Goal: Information Seeking & Learning: Find specific fact

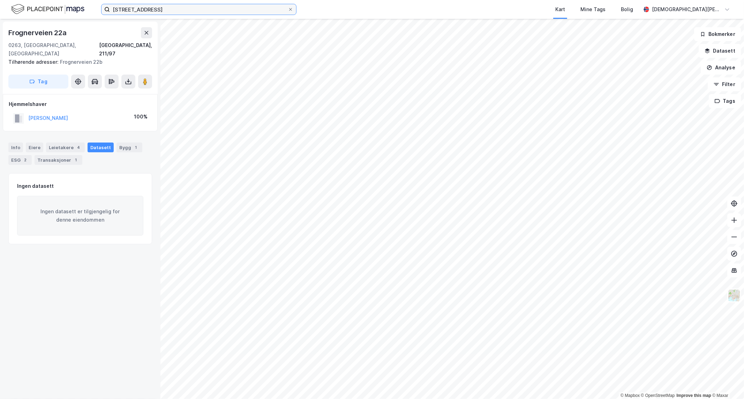
click at [252, 13] on input "[STREET_ADDRESS]" at bounding box center [199, 9] width 178 height 10
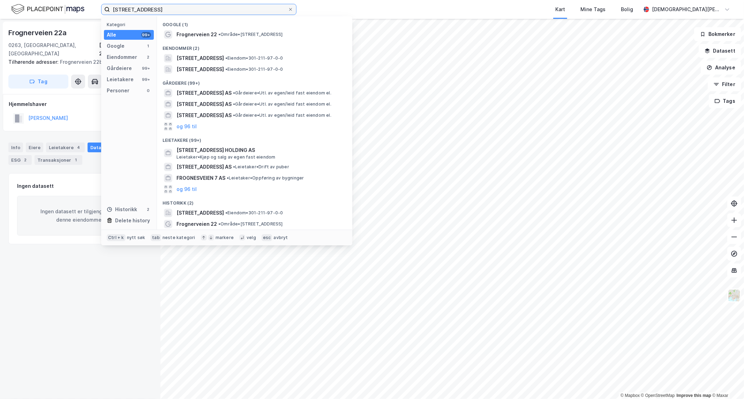
click at [252, 13] on input "[STREET_ADDRESS]" at bounding box center [199, 9] width 178 height 10
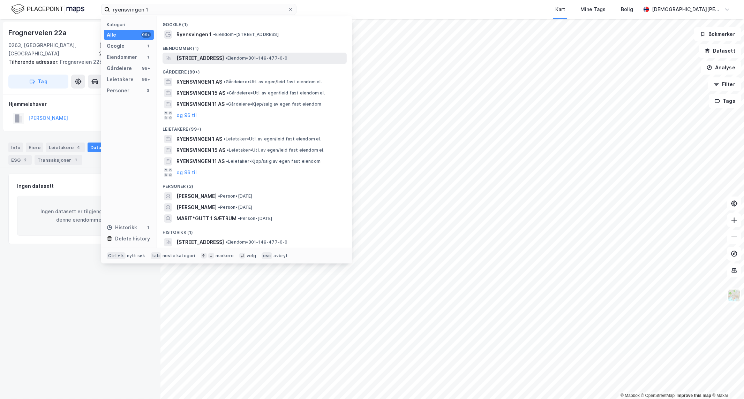
click at [224, 58] on span "[STREET_ADDRESS]" at bounding box center [199, 58] width 47 height 8
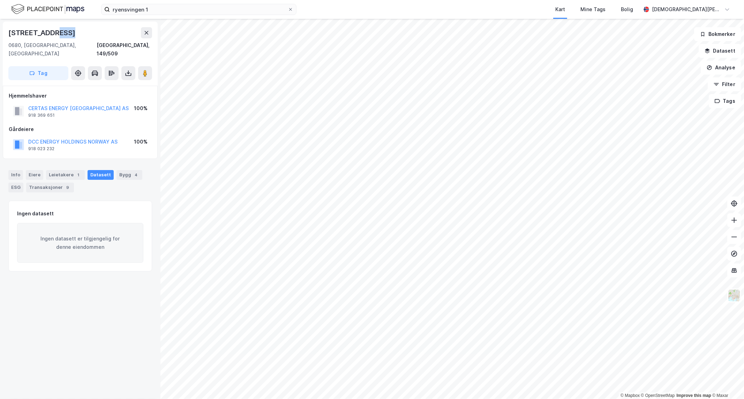
drag, startPoint x: 78, startPoint y: 34, endPoint x: 53, endPoint y: 32, distance: 24.8
click at [53, 32] on div "[STREET_ADDRESS]" at bounding box center [80, 32] width 144 height 11
click at [109, 103] on div "CERTAS ENERGY [GEOGRAPHIC_DATA] AS 918 369 651 100%" at bounding box center [80, 111] width 143 height 17
drag, startPoint x: 114, startPoint y: 96, endPoint x: 28, endPoint y: 99, distance: 86.2
click at [28, 103] on div "CERTAS ENERGY [GEOGRAPHIC_DATA] AS 918 369 651 100%" at bounding box center [80, 111] width 143 height 17
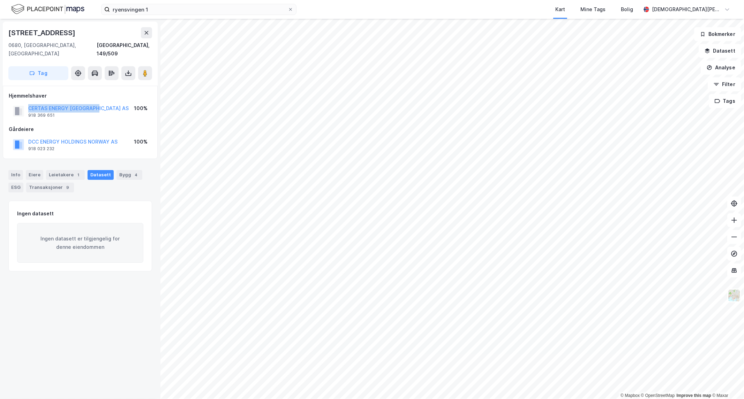
copy button "CERTAS ENERGY [GEOGRAPHIC_DATA] AS"
click at [141, 8] on input "ryensvingen 1" at bounding box center [199, 9] width 178 height 10
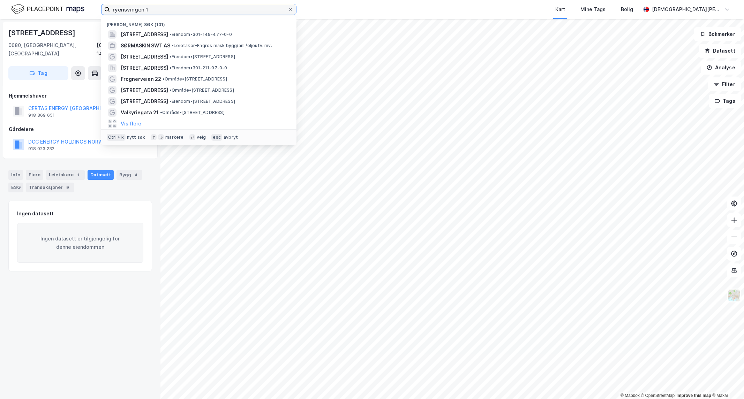
paste input "[PERSON_NAME][GEOGRAPHIC_DATA]"
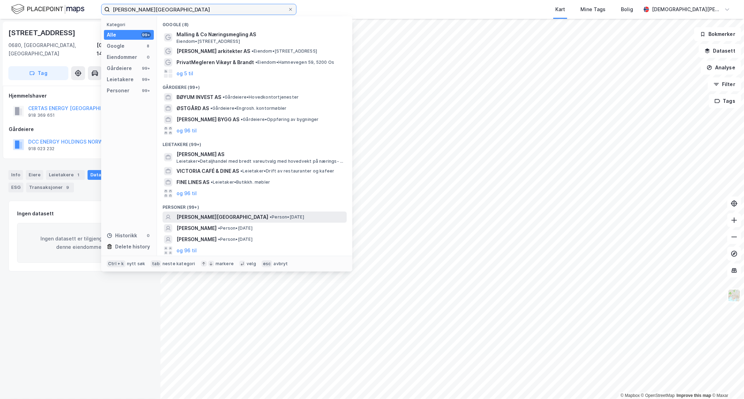
type input "[PERSON_NAME][GEOGRAPHIC_DATA]"
click at [270, 216] on span "• Person • [DATE]" at bounding box center [287, 218] width 35 height 6
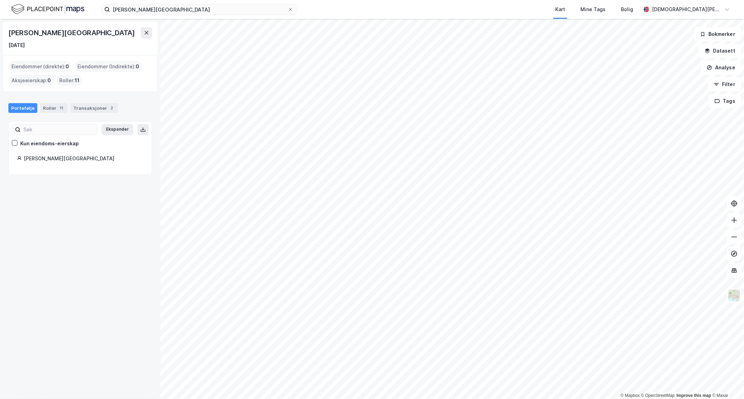
click at [158, 15] on div "[PERSON_NAME] Kart Mine Tags Bolig [PERSON_NAME]" at bounding box center [372, 9] width 744 height 19
click at [164, 9] on input "[PERSON_NAME][GEOGRAPHIC_DATA]" at bounding box center [199, 9] width 178 height 10
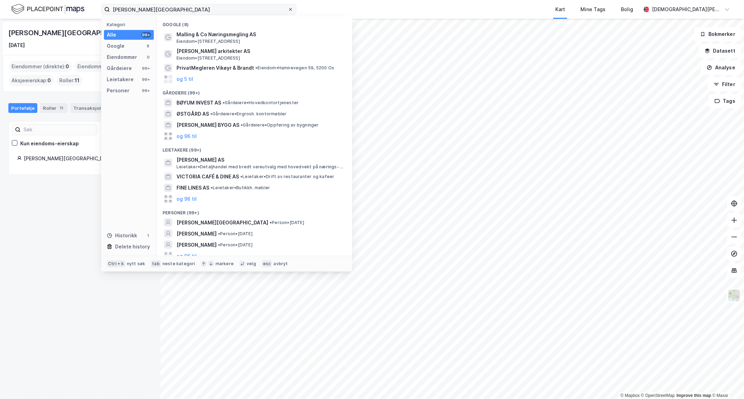
click at [289, 9] on icon at bounding box center [290, 9] width 4 height 4
click at [288, 9] on input "[PERSON_NAME][GEOGRAPHIC_DATA]" at bounding box center [199, 9] width 178 height 10
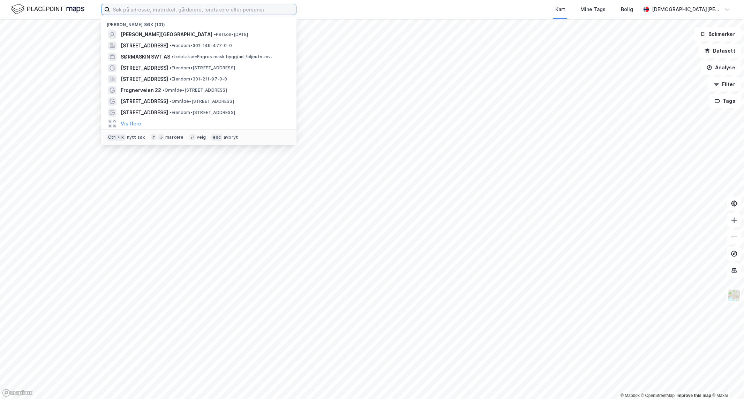
click at [241, 10] on input at bounding box center [203, 9] width 186 height 10
drag, startPoint x: 262, startPoint y: 31, endPoint x: 313, endPoint y: 2, distance: 58.0
click at [313, 2] on div "Nylige søk (101) [PERSON_NAME][GEOGRAPHIC_DATA] • Person • [DATE][STREET_ADDRES…" at bounding box center [372, 9] width 744 height 19
